Goal: Transaction & Acquisition: Purchase product/service

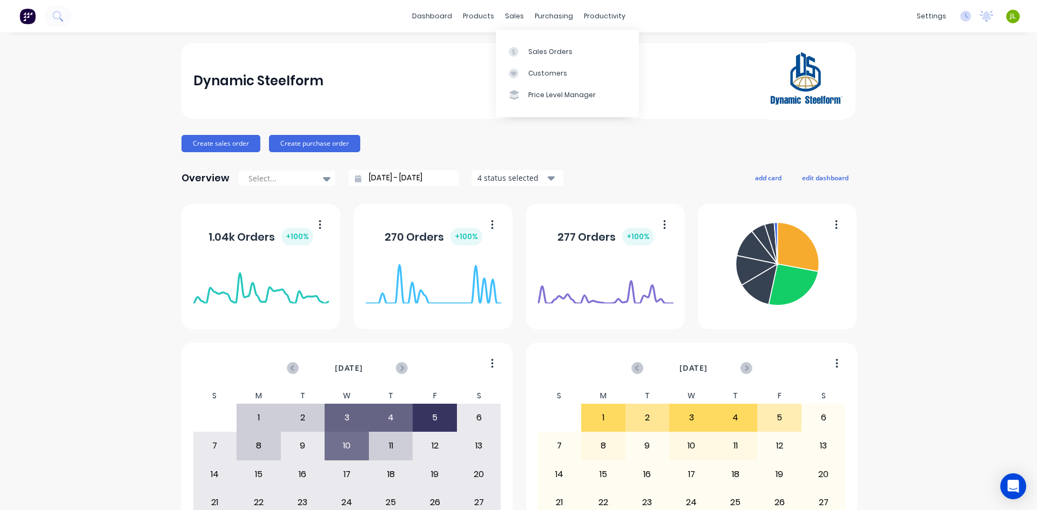
click at [524, 64] on link "Customers" at bounding box center [567, 74] width 143 height 22
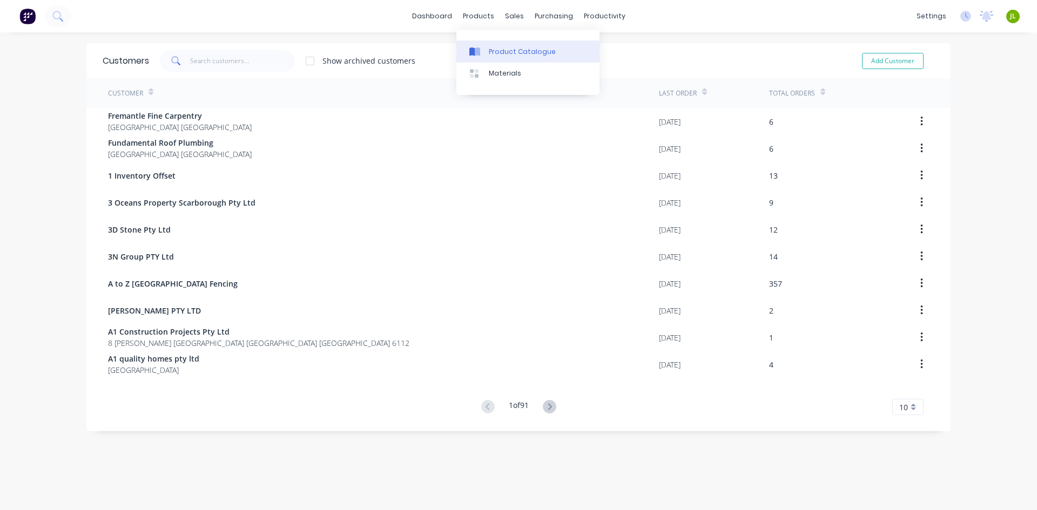
click at [483, 53] on div at bounding box center [477, 52] width 16 height 10
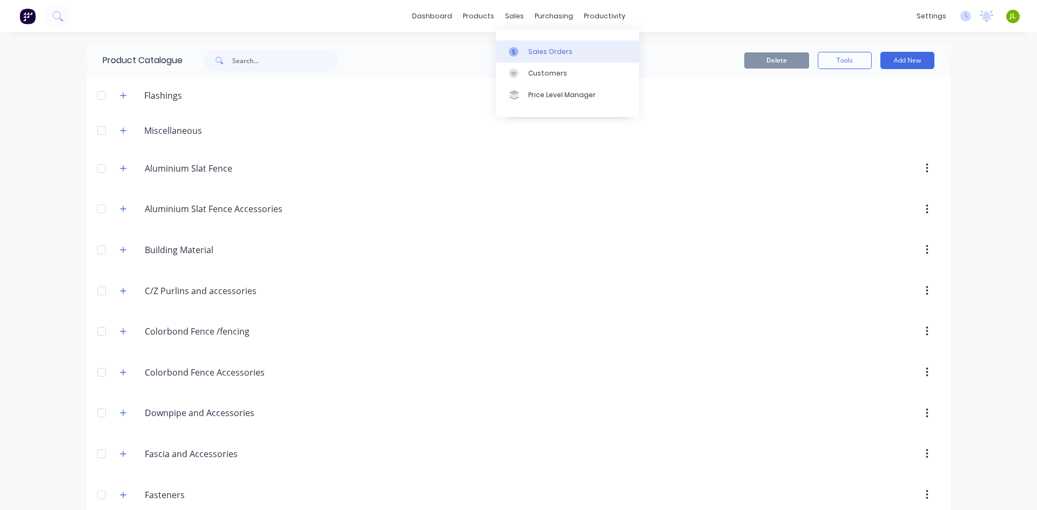
click at [518, 49] on div at bounding box center [517, 52] width 16 height 10
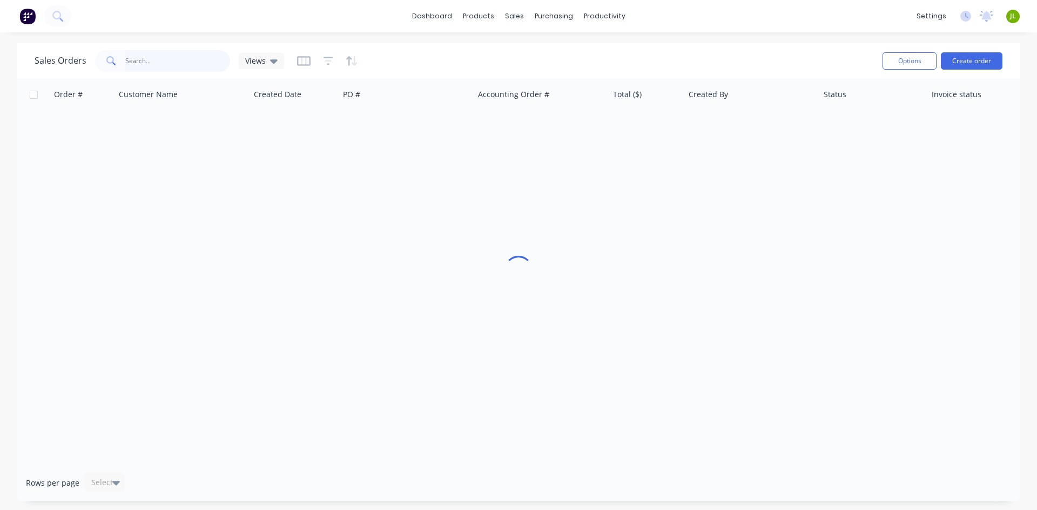
click at [179, 63] on input "text" at bounding box center [177, 61] width 105 height 22
type input "48542"
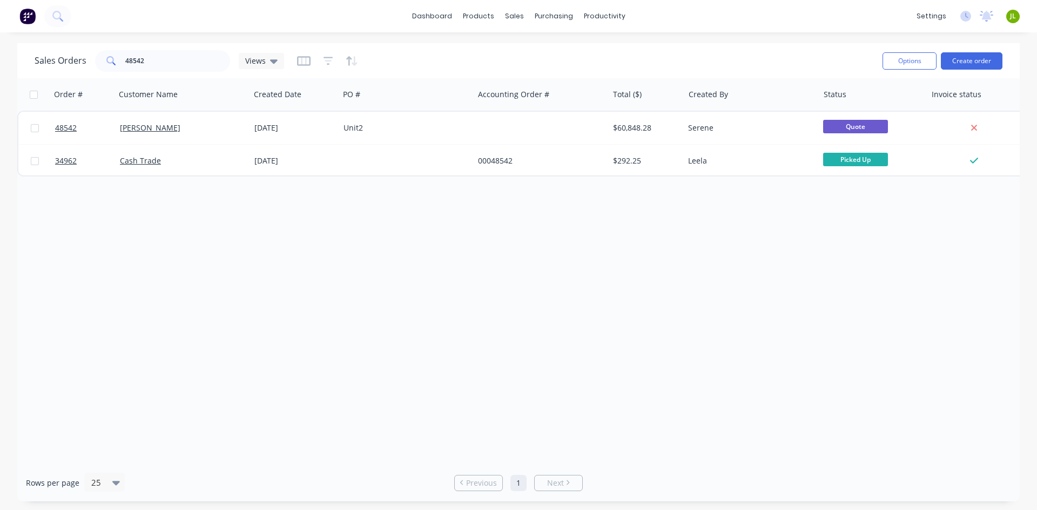
click at [274, 337] on div "Order # Customer Name Created Date PO # Accounting Order # Total ($) Created By…" at bounding box center [518, 271] width 1002 height 386
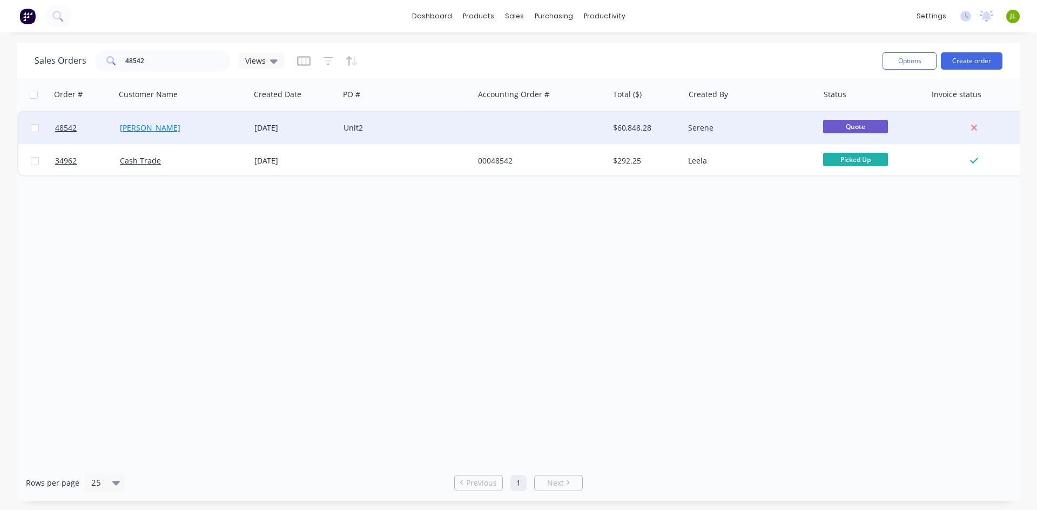
click at [124, 129] on link "Jiajun Lin" at bounding box center [150, 128] width 60 height 10
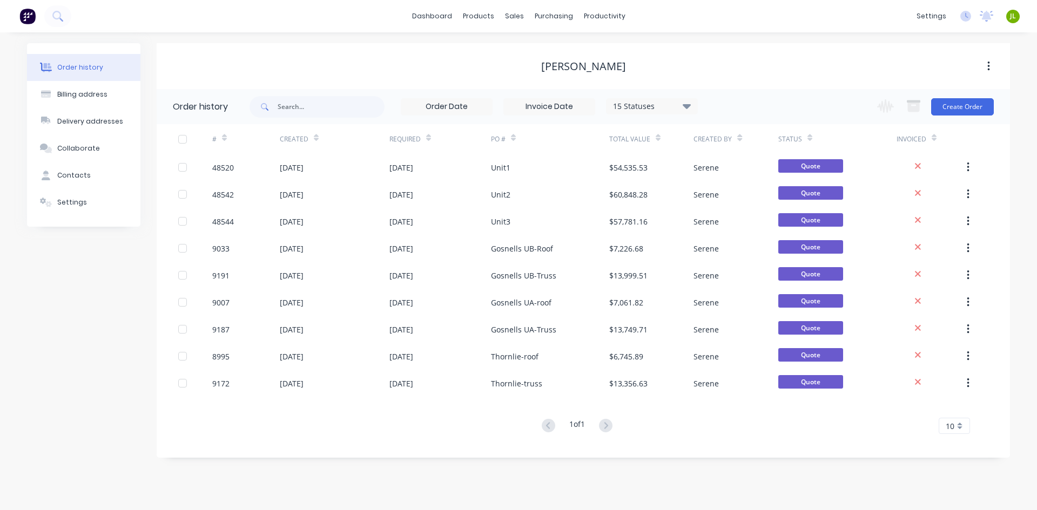
click at [130, 270] on div "Order history Billing address Delivery addresses Collaborate Contacts Settings" at bounding box center [83, 250] width 113 height 415
click at [481, 51] on icon at bounding box center [481, 52] width 5 height 9
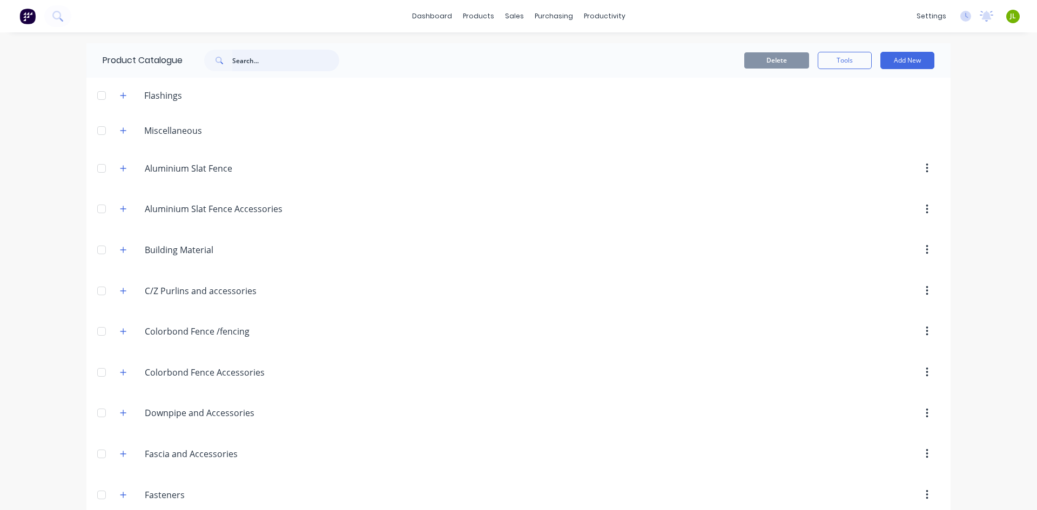
click at [280, 57] on input "text" at bounding box center [285, 61] width 107 height 22
type input "roof"
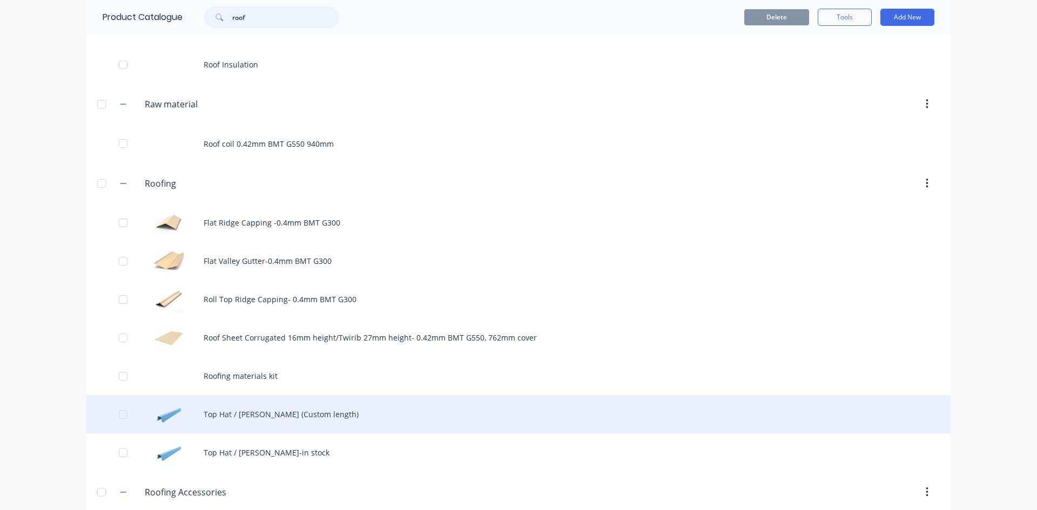
scroll to position [432, 0]
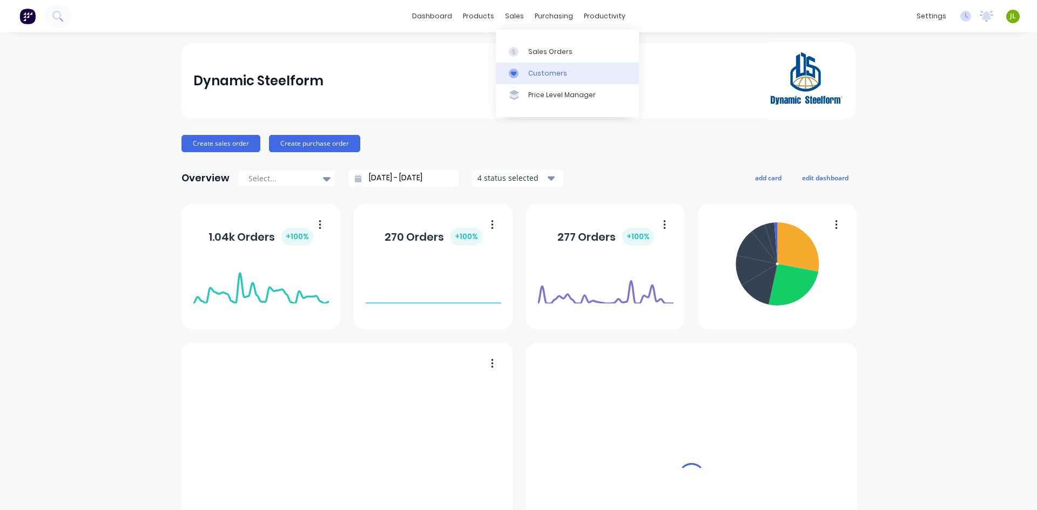
click at [526, 63] on link "Customers" at bounding box center [567, 74] width 143 height 22
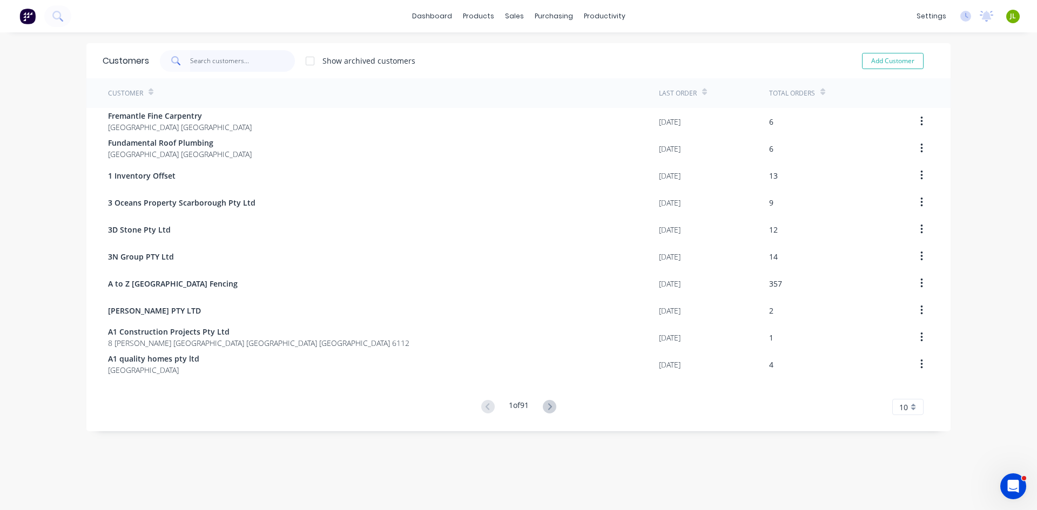
click at [211, 64] on input "text" at bounding box center [242, 61] width 105 height 22
type input "mo"
click at [482, 11] on div "products" at bounding box center [478, 16] width 42 height 16
click at [491, 60] on link "Product Catalogue" at bounding box center [527, 52] width 143 height 22
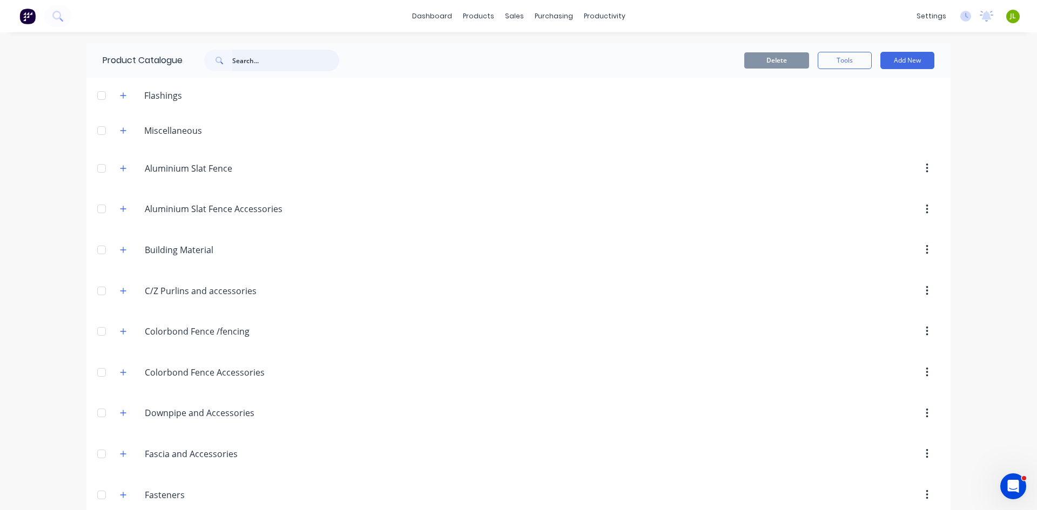
click at [238, 62] on input "text" at bounding box center [285, 61] width 107 height 22
type input "flume"
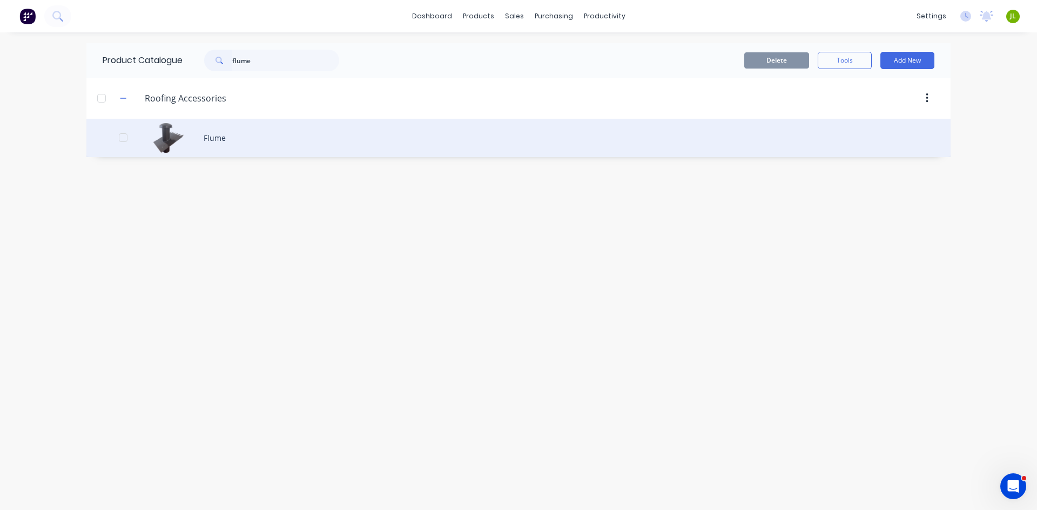
click at [253, 130] on div "Flume" at bounding box center [518, 138] width 864 height 38
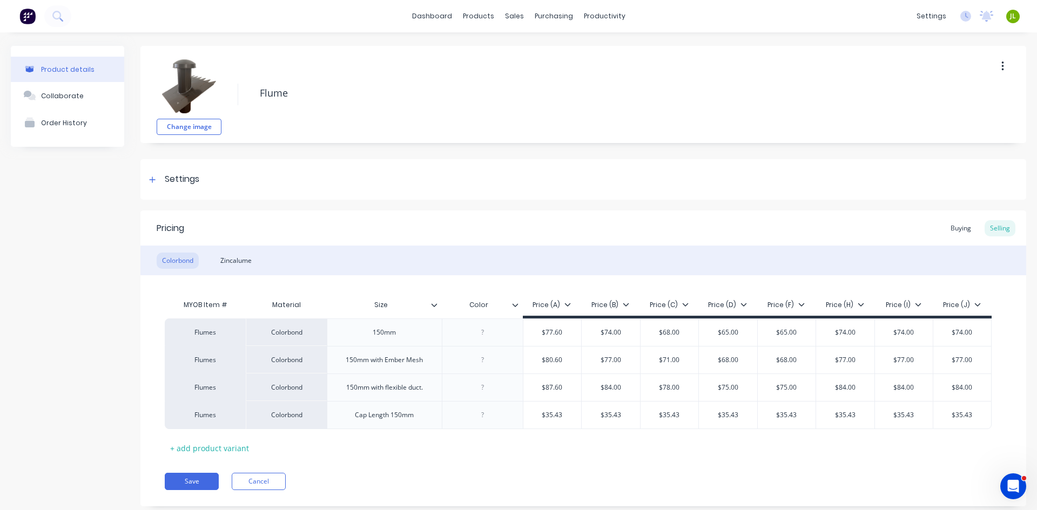
click at [51, 244] on div "Product details Collaborate Order History" at bounding box center [67, 284] width 113 height 477
click at [428, 75] on div "Change image Flume" at bounding box center [583, 94] width 886 height 97
click at [531, 66] on link "Customers" at bounding box center [567, 74] width 143 height 22
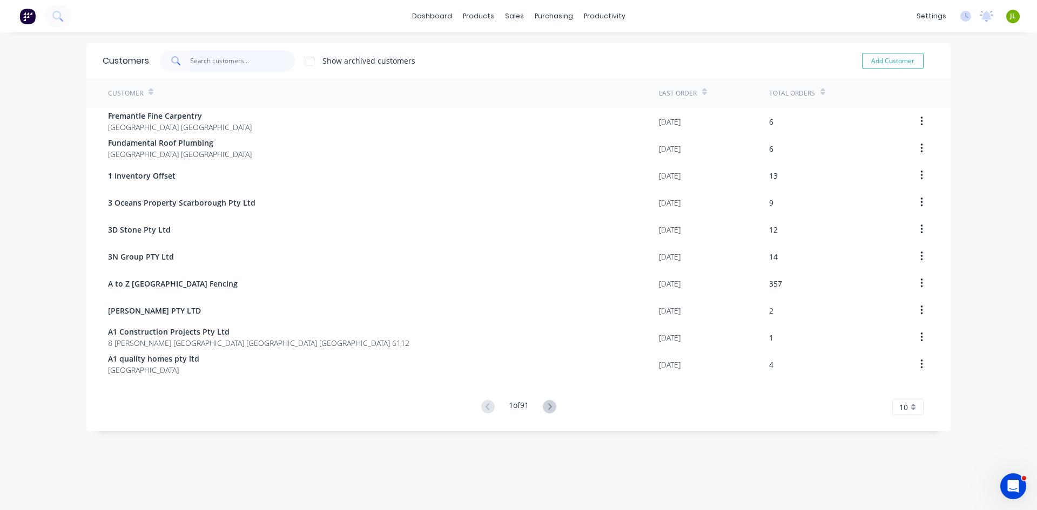
click at [201, 64] on input "text" at bounding box center [242, 61] width 105 height 22
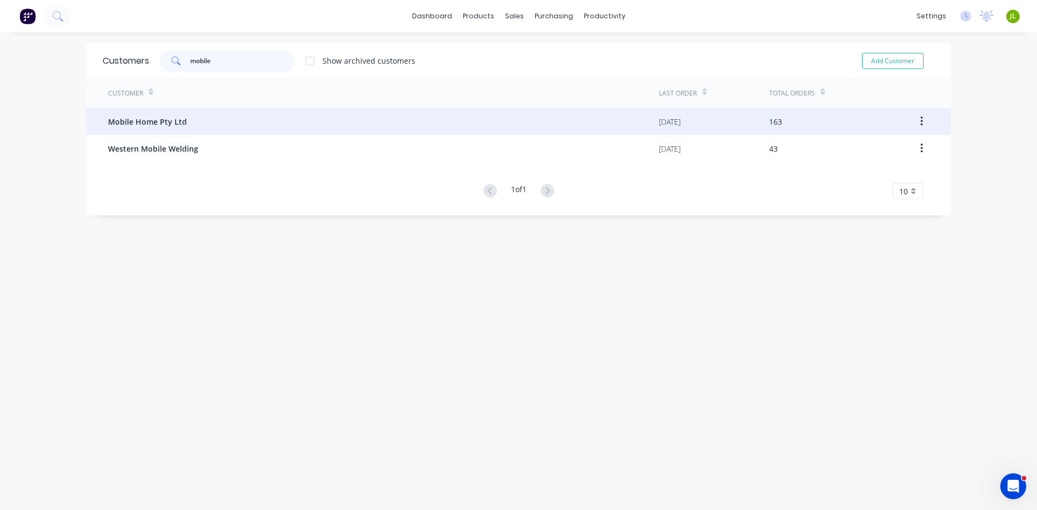
type input "mobile"
click at [143, 125] on span "Mobile Home Pty Ltd" at bounding box center [147, 121] width 79 height 11
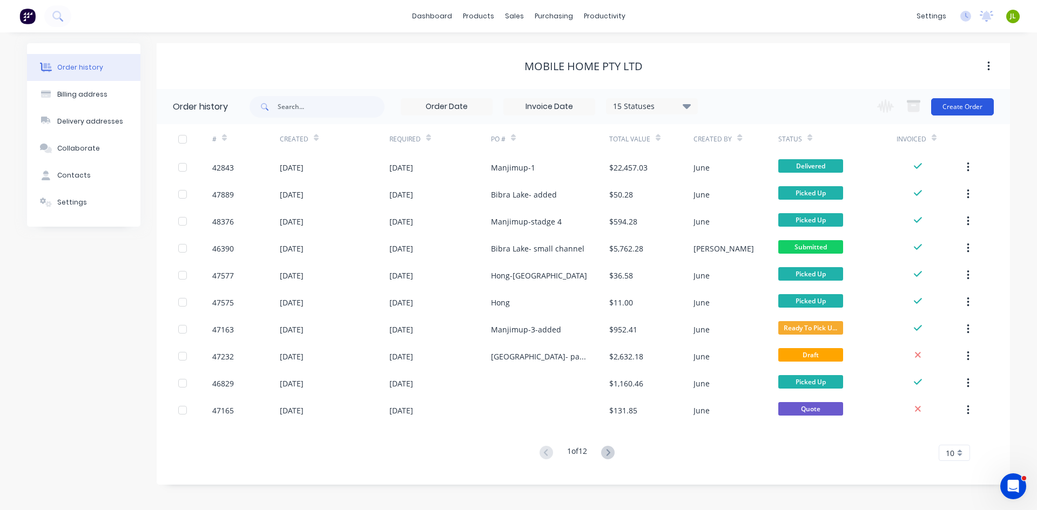
click at [968, 102] on button "Create Order" at bounding box center [962, 106] width 63 height 17
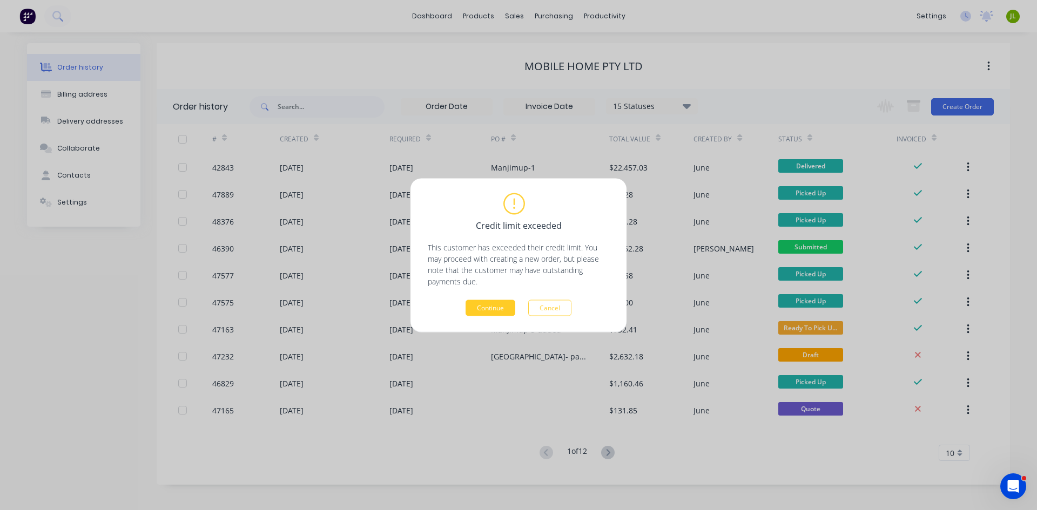
click at [496, 312] on button "Continue" at bounding box center [491, 308] width 50 height 16
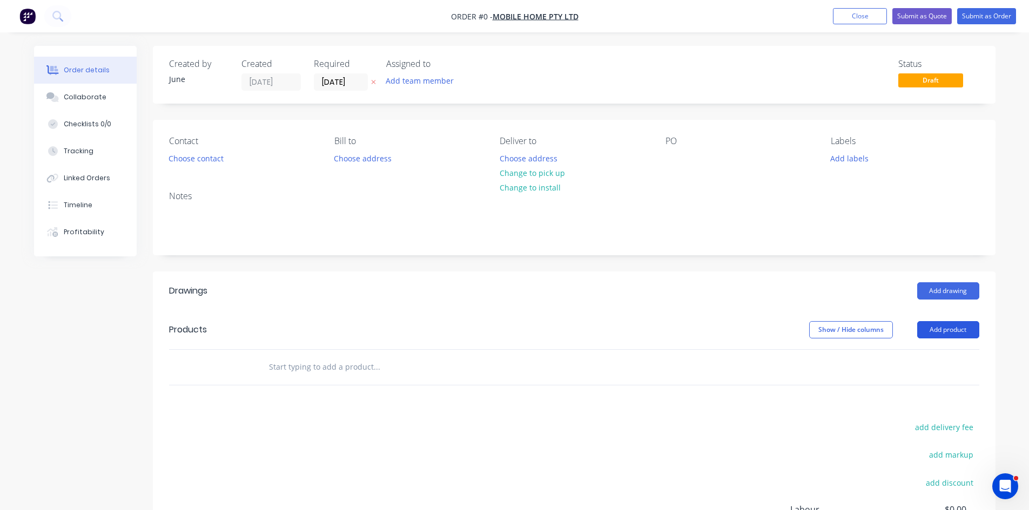
click at [946, 329] on button "Add product" at bounding box center [948, 329] width 62 height 17
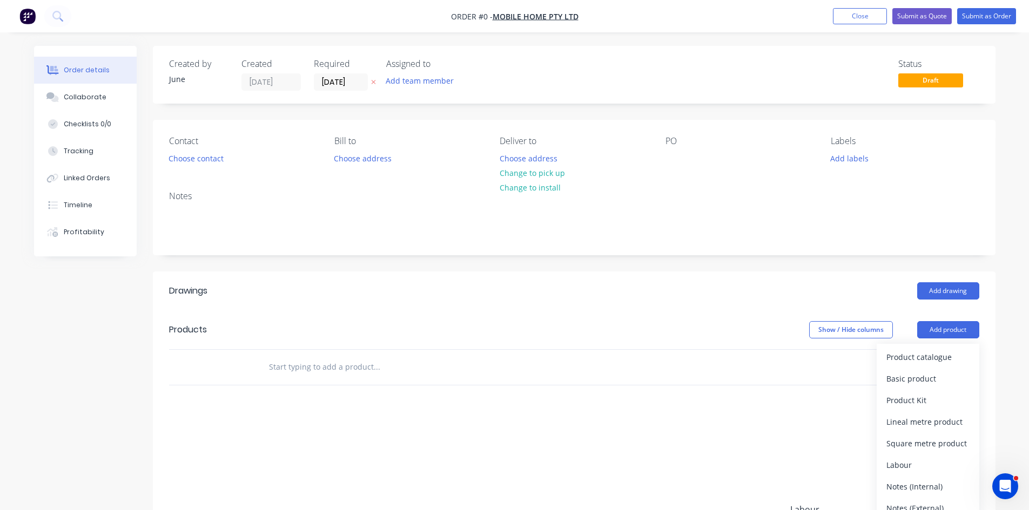
click at [932, 352] on div "Product catalogue" at bounding box center [927, 357] width 83 height 16
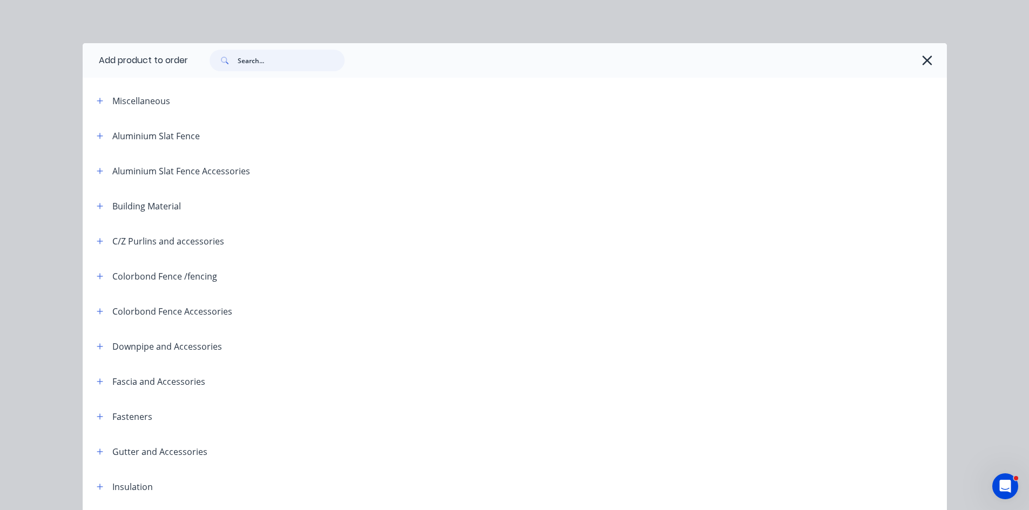
click at [285, 58] on input "text" at bounding box center [291, 61] width 107 height 22
type input "flume"
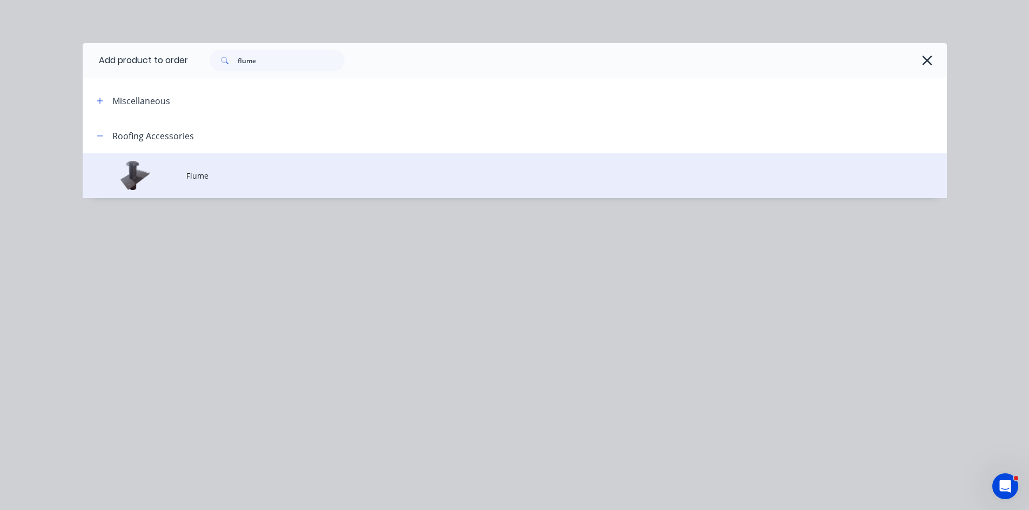
click at [272, 181] on td "Flume" at bounding box center [566, 175] width 760 height 45
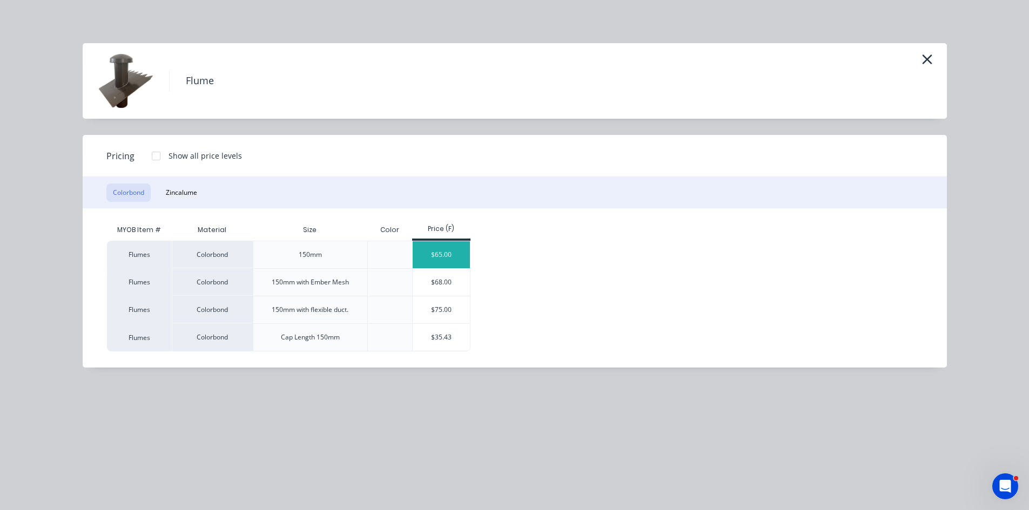
click at [428, 250] on div "$65.00" at bounding box center [442, 254] width 58 height 27
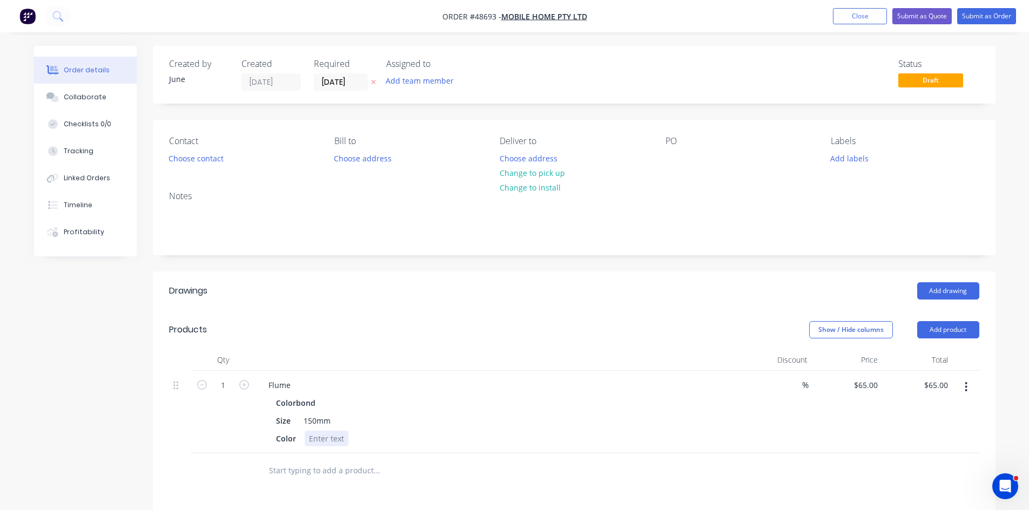
click at [325, 442] on div at bounding box center [327, 439] width 44 height 16
click at [297, 393] on div "Flume Colorbond Size 150mm Color Zinc" at bounding box center [498, 412] width 486 height 83
click at [304, 388] on div "Flume" at bounding box center [498, 386] width 477 height 16
click at [299, 386] on div "Flume" at bounding box center [498, 386] width 477 height 16
click at [293, 385] on div "Flume" at bounding box center [279, 386] width 39 height 16
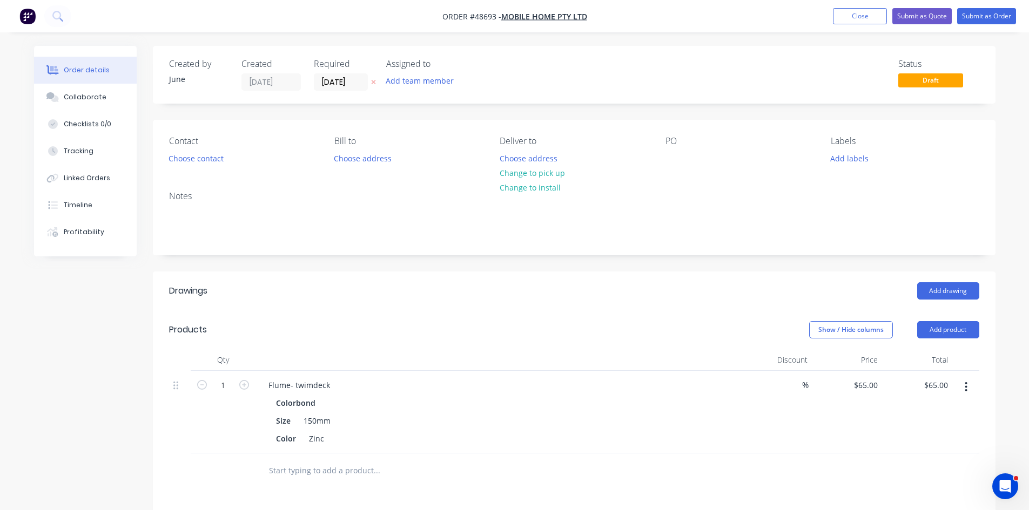
click at [345, 313] on header "Products Show / Hide columns Add product" at bounding box center [574, 330] width 843 height 39
drag, startPoint x: 304, startPoint y: 386, endPoint x: 352, endPoint y: 385, distance: 48.1
click at [352, 385] on div "Flume- twimdeck" at bounding box center [498, 386] width 477 height 16
click at [305, 384] on div "Flume- twirib" at bounding box center [292, 386] width 65 height 16
click at [333, 385] on div "Flume- twirib" at bounding box center [498, 386] width 477 height 16
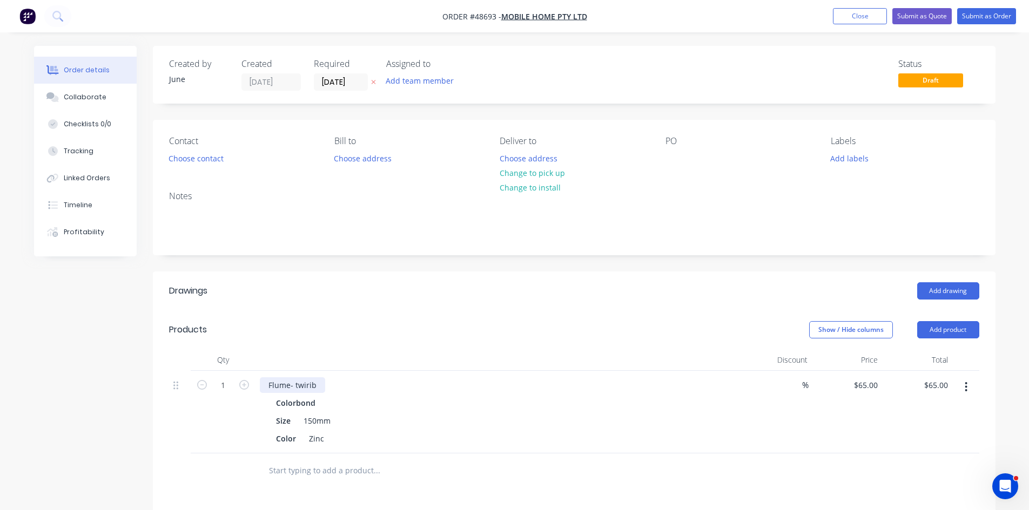
click at [317, 387] on div "Flume- twirib" at bounding box center [292, 386] width 65 height 16
drag, startPoint x: 209, startPoint y: 184, endPoint x: 199, endPoint y: 210, distance: 27.7
click at [208, 184] on div "Notes" at bounding box center [574, 219] width 843 height 72
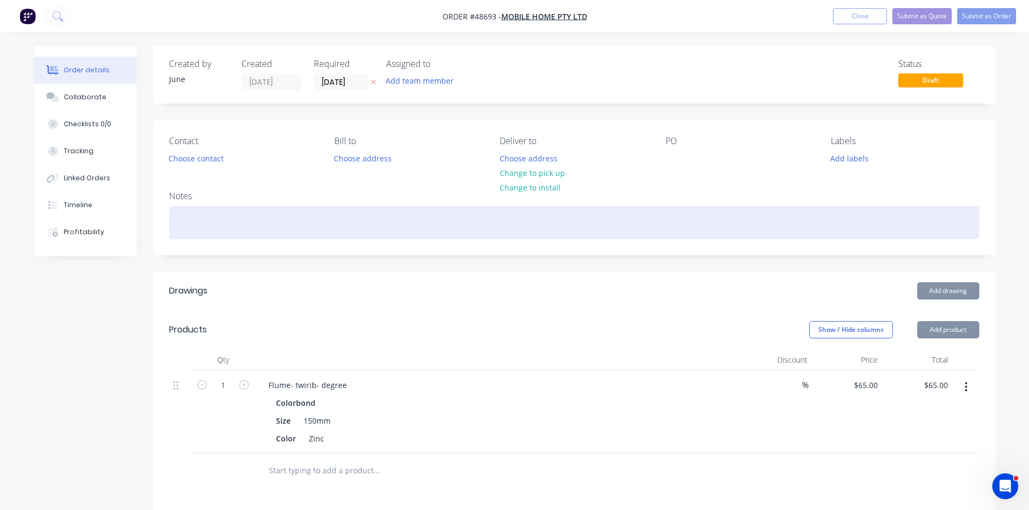
click at [199, 210] on div at bounding box center [574, 222] width 810 height 33
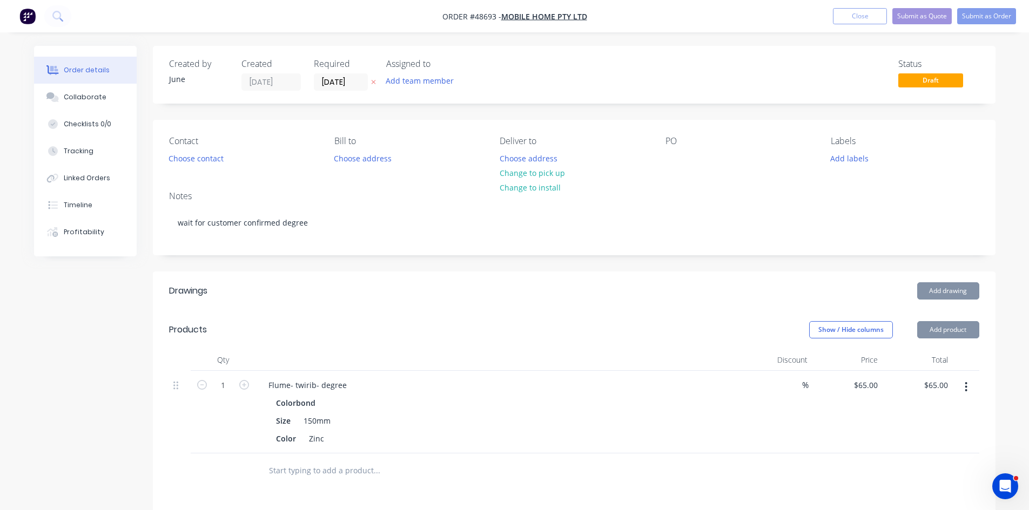
drag, startPoint x: 409, startPoint y: 322, endPoint x: 362, endPoint y: 342, distance: 50.6
click at [386, 333] on div "Show / Hide columns Add product" at bounding box center [660, 329] width 638 height 17
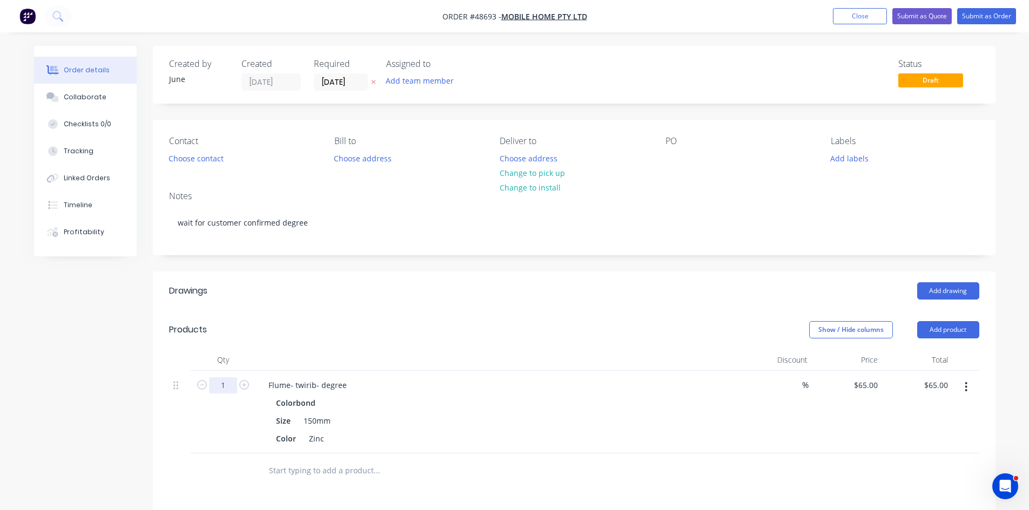
click at [226, 384] on input "1" at bounding box center [223, 386] width 28 height 16
type input "41"
type input "$2,665.00"
click at [355, 344] on header "Products Show / Hide columns Add product" at bounding box center [574, 330] width 843 height 39
click at [556, 176] on button "Change to pick up" at bounding box center [532, 173] width 77 height 15
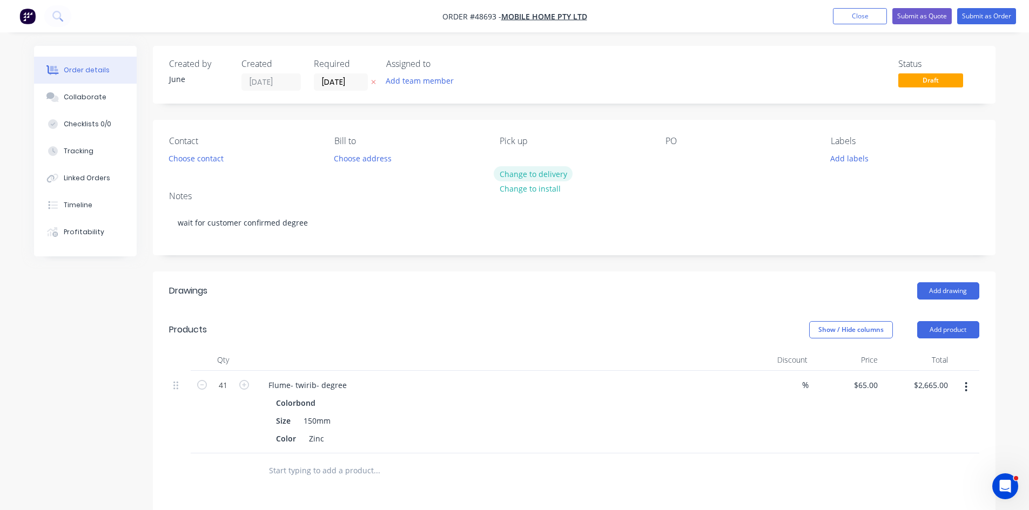
click at [510, 174] on button "Change to delivery" at bounding box center [533, 173] width 79 height 15
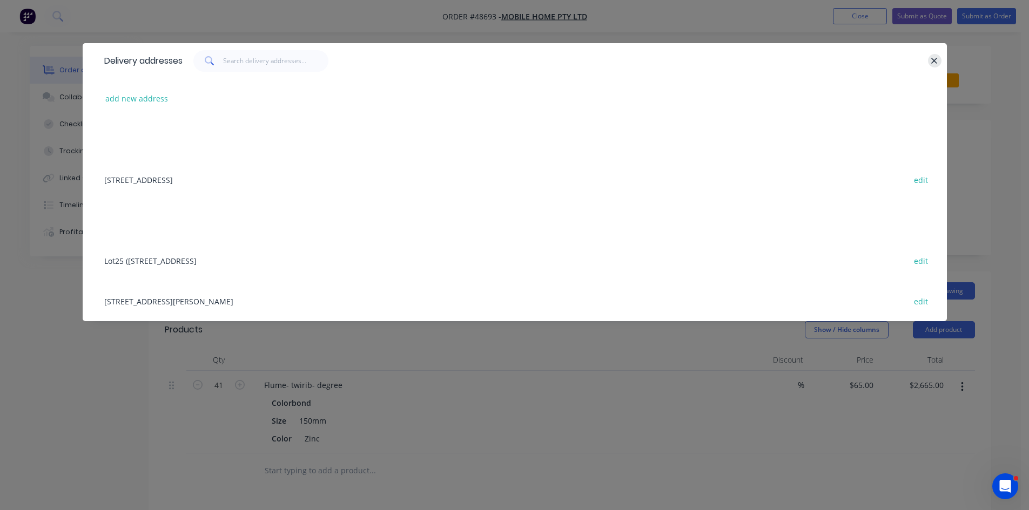
click at [933, 58] on icon "button" at bounding box center [934, 61] width 7 height 10
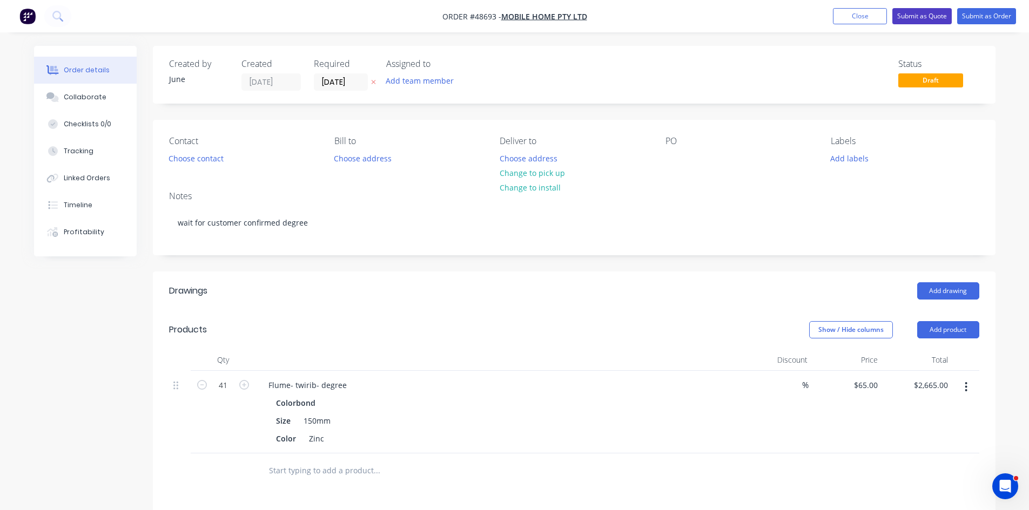
click at [939, 12] on button "Submit as Quote" at bounding box center [921, 16] width 59 height 16
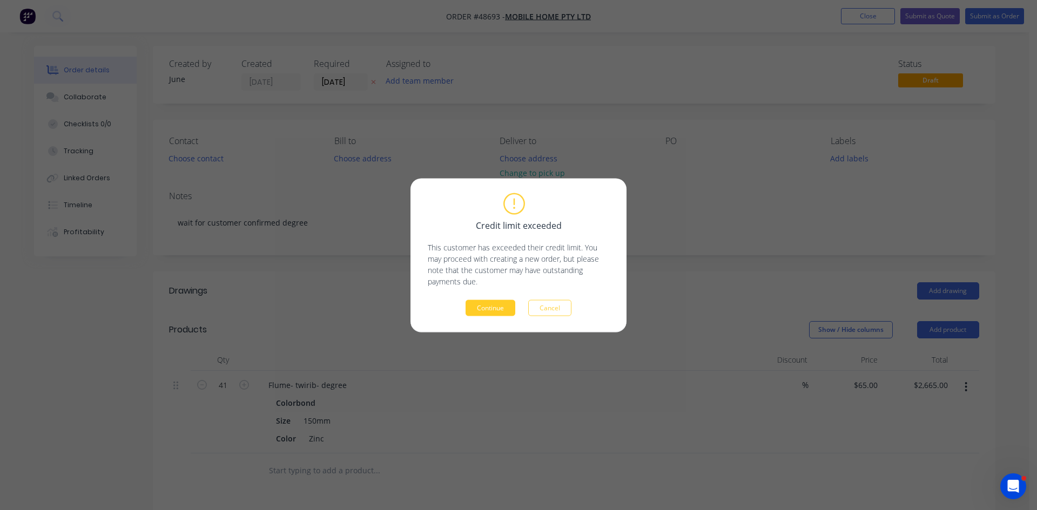
click at [482, 306] on button "Continue" at bounding box center [491, 308] width 50 height 16
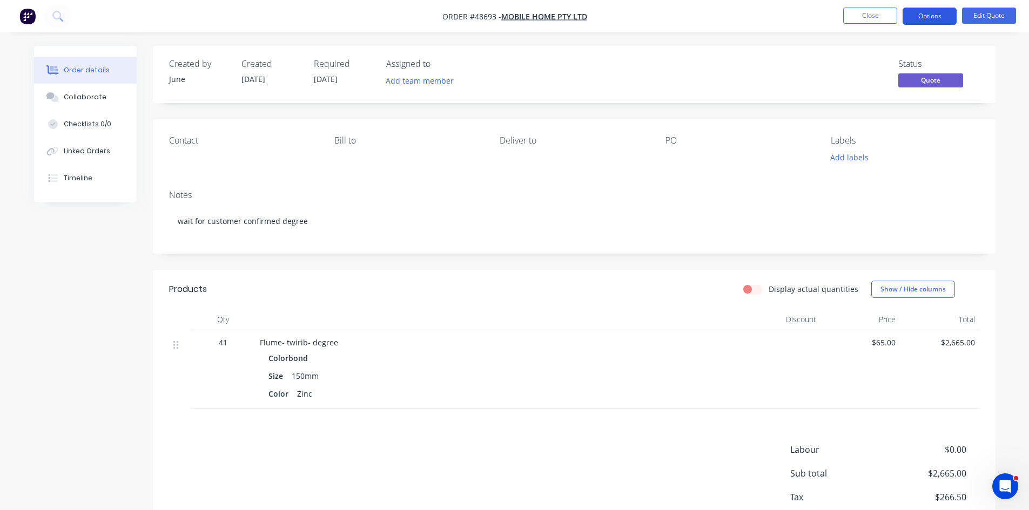
click at [916, 18] on button "Options" at bounding box center [930, 16] width 54 height 17
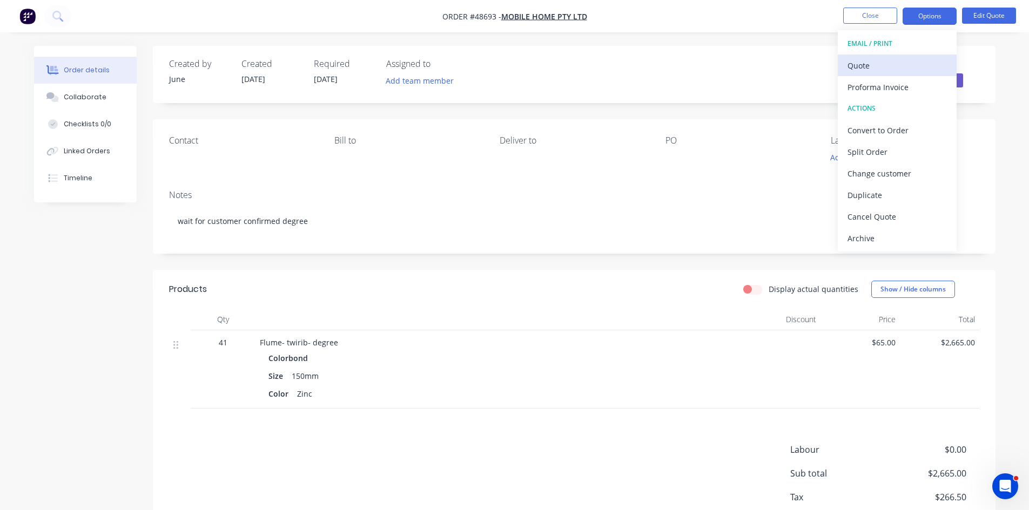
click at [903, 56] on button "Quote" at bounding box center [897, 66] width 119 height 22
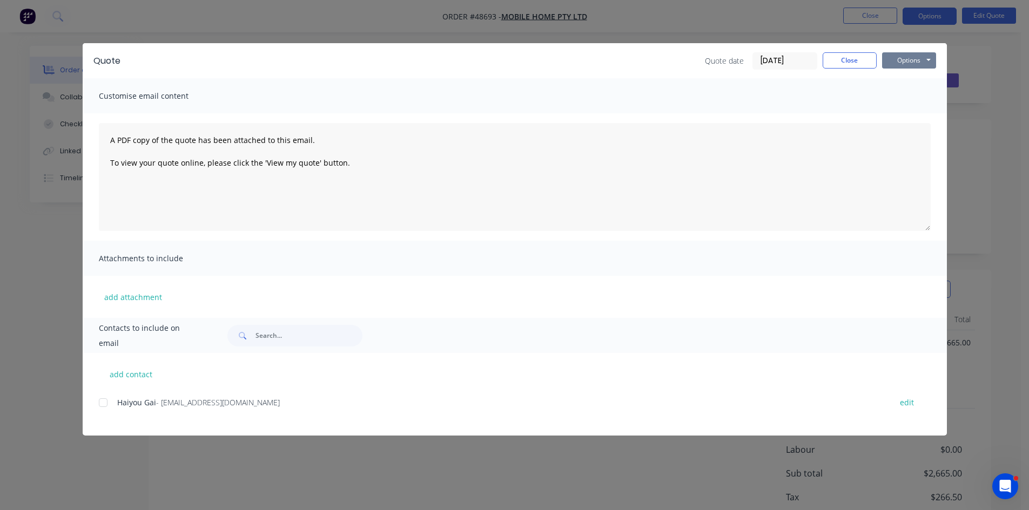
click at [910, 57] on button "Options" at bounding box center [909, 60] width 54 height 16
click at [908, 101] on button "Print" at bounding box center [916, 98] width 69 height 18
click at [864, 60] on button "Close" at bounding box center [850, 60] width 54 height 16
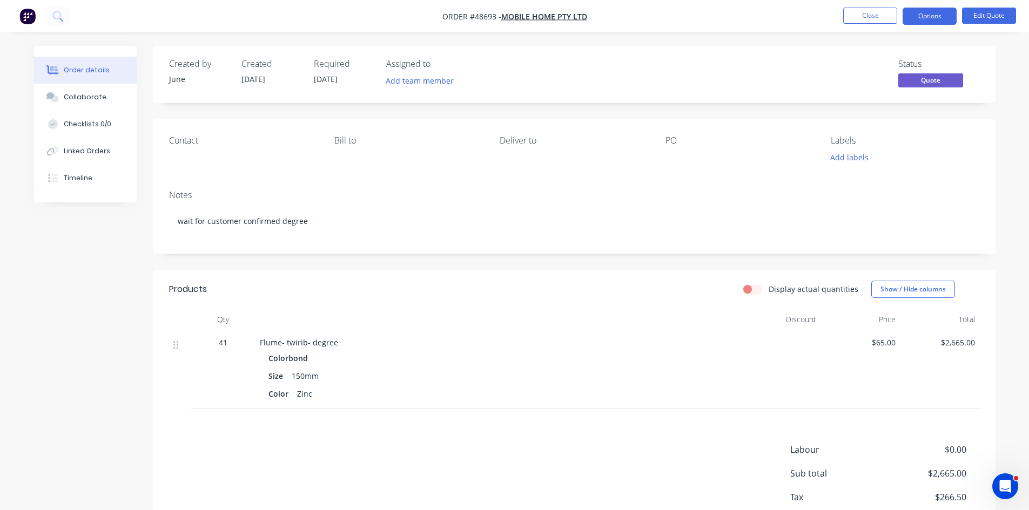
click at [699, 390] on div "Color Zinc" at bounding box center [498, 394] width 460 height 16
click at [590, 381] on div "Size 150mm" at bounding box center [498, 376] width 460 height 16
